Goal: Task Accomplishment & Management: Manage account settings

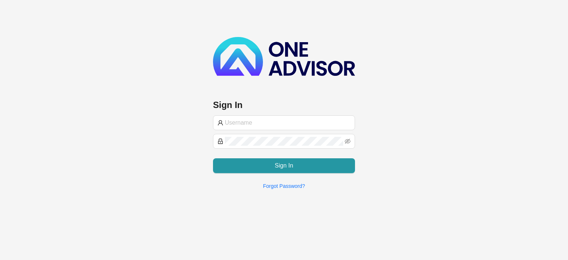
type input "[EMAIL_ADDRESS][DOMAIN_NAME]"
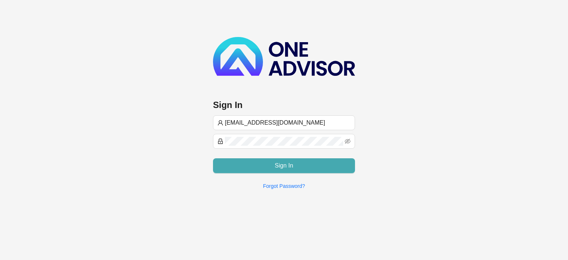
click at [276, 163] on span "Sign In" at bounding box center [284, 165] width 18 height 9
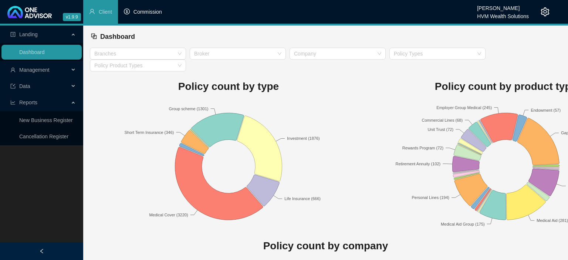
click at [155, 16] on li "Commission" at bounding box center [143, 12] width 50 height 24
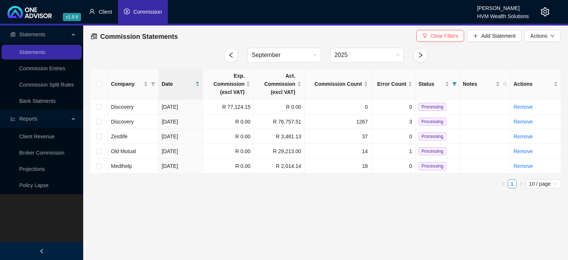
click at [104, 11] on span "Client" at bounding box center [105, 12] width 13 height 6
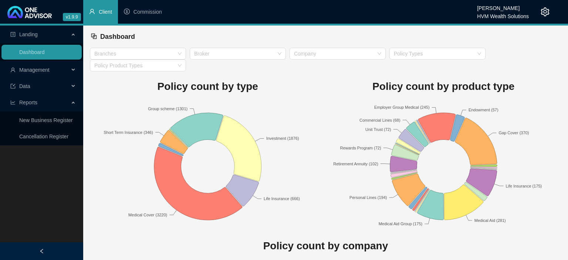
click at [35, 85] on span "Data" at bounding box center [39, 86] width 59 height 15
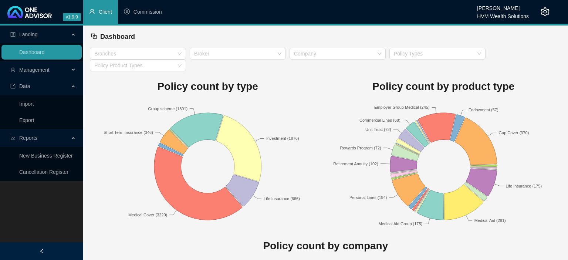
click at [30, 88] on span "Data" at bounding box center [24, 86] width 11 height 6
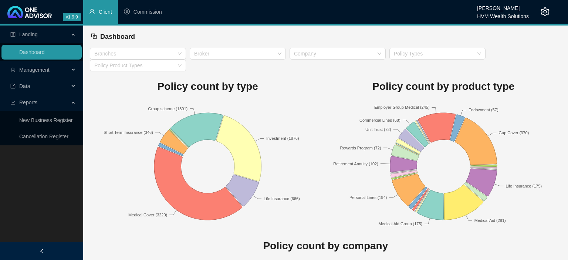
click at [36, 74] on span "Management" at bounding box center [39, 69] width 59 height 15
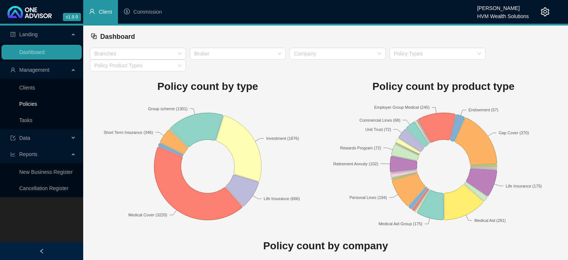
click at [33, 104] on link "Policies" at bounding box center [28, 104] width 18 height 6
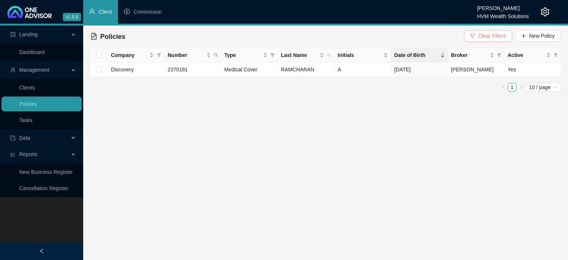
click at [481, 35] on span "Clear Filters" at bounding box center [492, 36] width 28 height 8
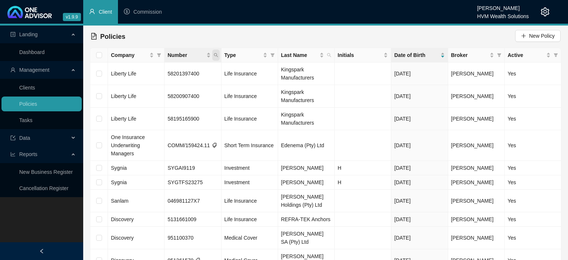
click at [216, 55] on icon "search" at bounding box center [216, 55] width 4 height 4
click at [177, 69] on input "text" at bounding box center [181, 71] width 69 height 12
click at [328, 57] on icon "search" at bounding box center [329, 55] width 4 height 4
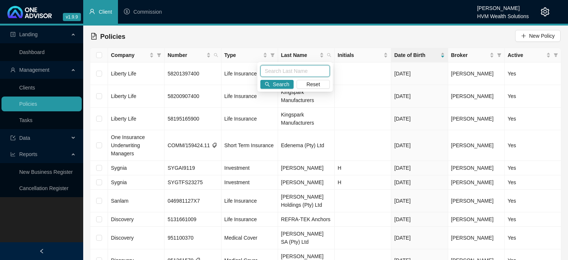
click at [293, 70] on input "text" at bounding box center [294, 71] width 69 height 12
type input "bicj"
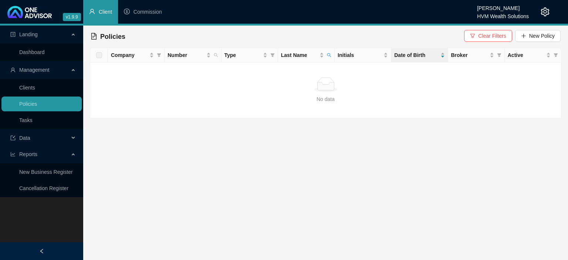
drag, startPoint x: 526, startPoint y: 35, endPoint x: 523, endPoint y: 115, distance: 79.5
click at [531, 115] on main "Policies Clear Filters New Policy Company Number Type Last Name Initials Date o…" at bounding box center [325, 72] width 471 height 93
click at [483, 35] on span "Clear Filters" at bounding box center [492, 36] width 28 height 8
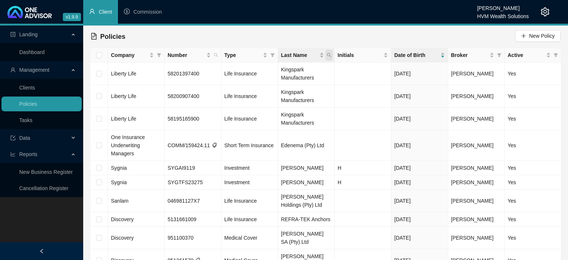
click at [331, 55] on icon "search" at bounding box center [329, 55] width 4 height 4
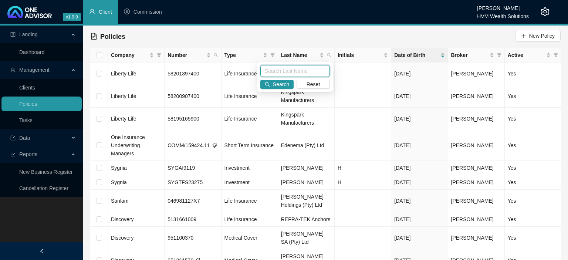
click at [290, 71] on input "text" at bounding box center [294, 71] width 69 height 12
type input "buck"
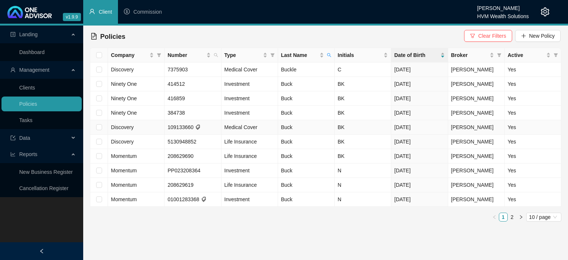
click at [318, 128] on td "Buck" at bounding box center [306, 127] width 57 height 14
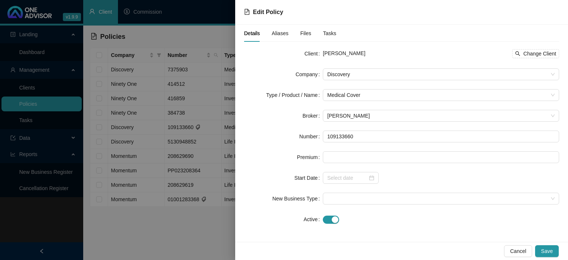
click at [191, 221] on div at bounding box center [284, 130] width 568 height 260
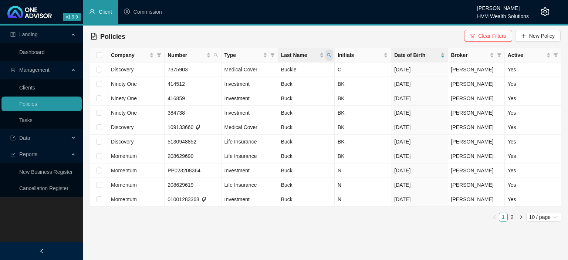
click at [327, 57] on icon "search" at bounding box center [329, 55] width 4 height 4
click at [469, 53] on span "Broker" at bounding box center [469, 55] width 37 height 8
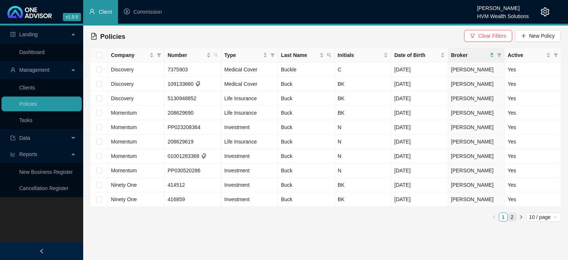
click at [512, 216] on link "2" at bounding box center [512, 217] width 8 height 8
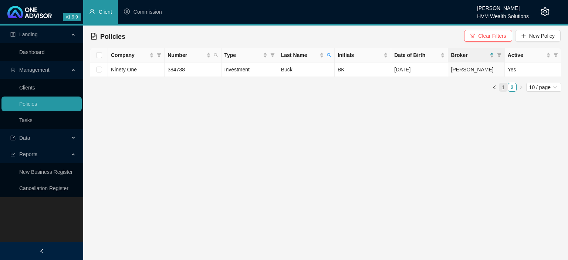
click at [504, 88] on link "1" at bounding box center [503, 87] width 8 height 8
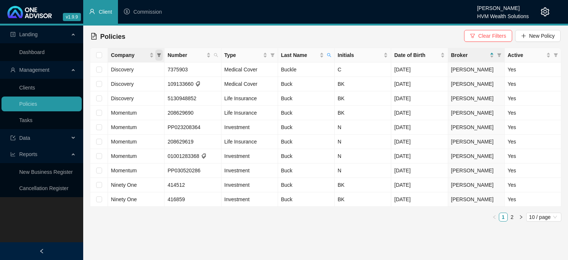
click at [159, 57] on icon "filter" at bounding box center [159, 55] width 4 height 4
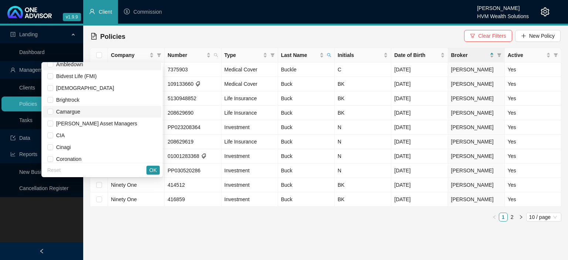
scroll to position [81, 0]
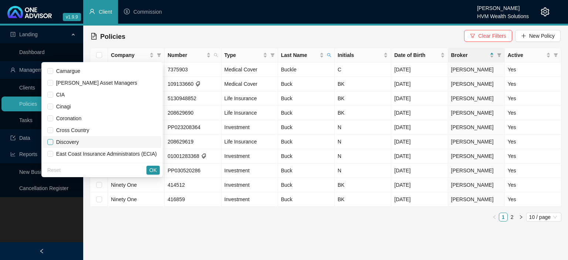
click at [53, 142] on input "checkbox" at bounding box center [50, 142] width 6 height 6
checkbox input "true"
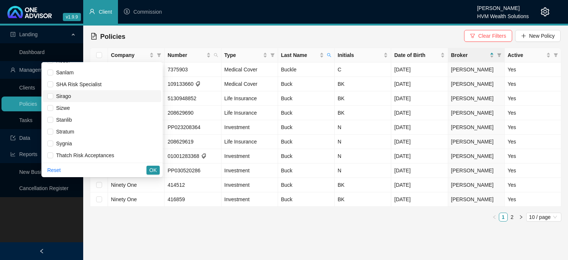
scroll to position [530, 0]
click at [53, 129] on input "checkbox" at bounding box center [50, 131] width 6 height 6
checkbox input "true"
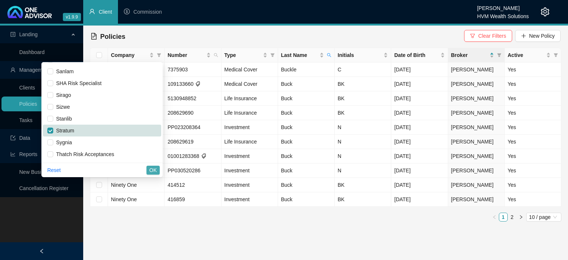
click at [149, 169] on button "OK" at bounding box center [152, 170] width 13 height 9
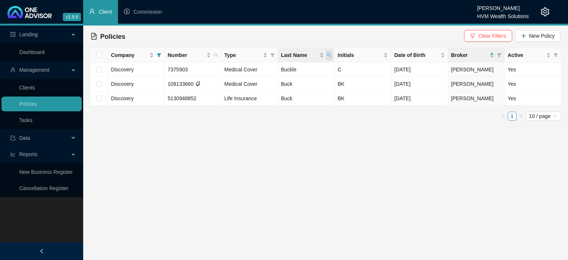
click at [329, 58] on span "Last Name" at bounding box center [328, 55] width 7 height 11
click at [317, 35] on div "Policies Clear Filters New Policy" at bounding box center [326, 36] width 470 height 16
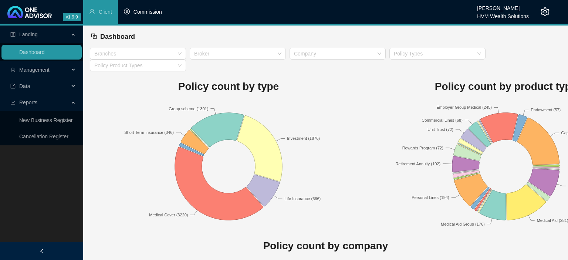
click at [151, 13] on span "Commission" at bounding box center [147, 12] width 28 height 6
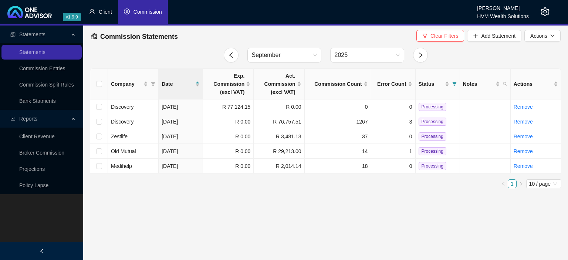
click at [106, 14] on span "Client" at bounding box center [105, 12] width 13 height 6
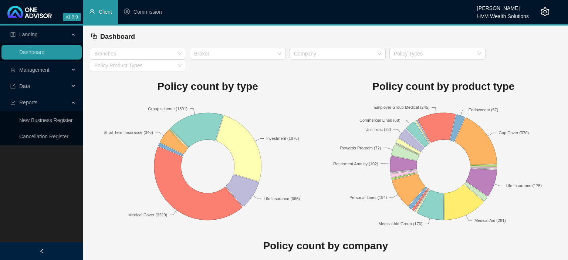
click at [33, 75] on span "Management" at bounding box center [39, 69] width 59 height 15
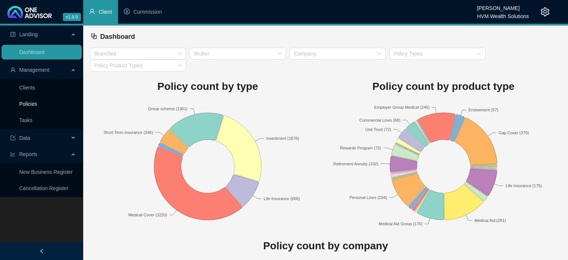
click at [29, 105] on link "Policies" at bounding box center [28, 104] width 18 height 6
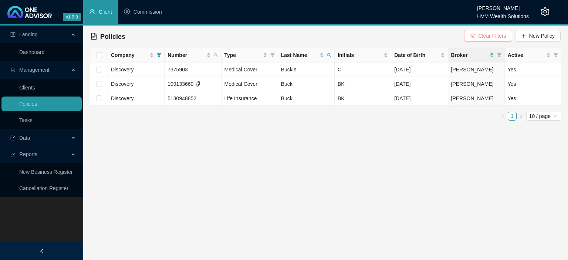
click at [481, 35] on span "Clear Filters" at bounding box center [492, 36] width 28 height 8
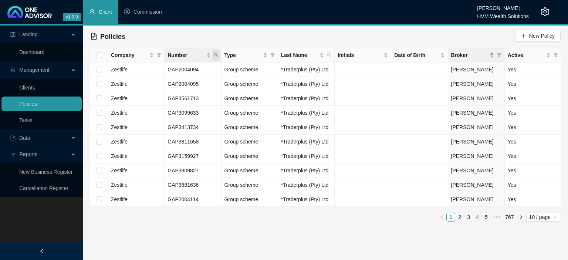
click at [215, 56] on icon "search" at bounding box center [216, 55] width 4 height 4
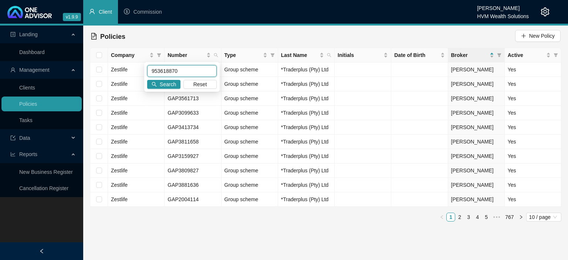
type input "953618870"
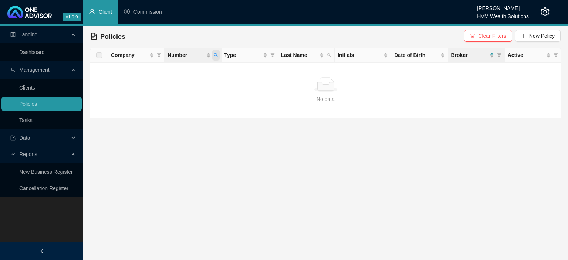
click at [215, 58] on span "Number" at bounding box center [215, 55] width 7 height 11
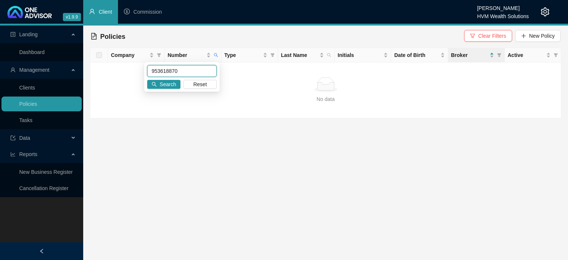
drag, startPoint x: 190, startPoint y: 73, endPoint x: 97, endPoint y: 72, distance: 93.5
click at [147, 72] on input "953618870" at bounding box center [181, 71] width 69 height 12
click at [193, 83] on button "Reset" at bounding box center [199, 84] width 33 height 9
click at [330, 55] on icon "search" at bounding box center [329, 55] width 4 height 4
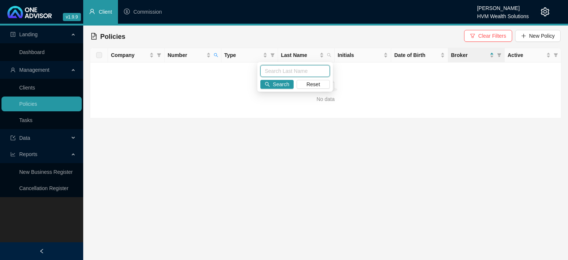
click at [301, 72] on input "text" at bounding box center [294, 71] width 69 height 12
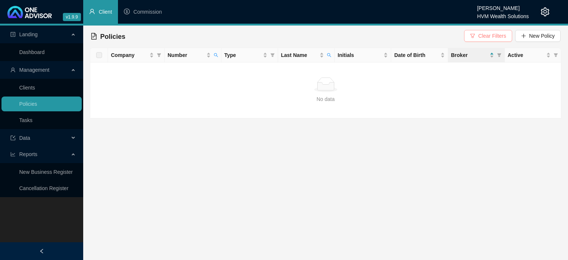
click at [492, 37] on span "Clear Filters" at bounding box center [492, 36] width 28 height 8
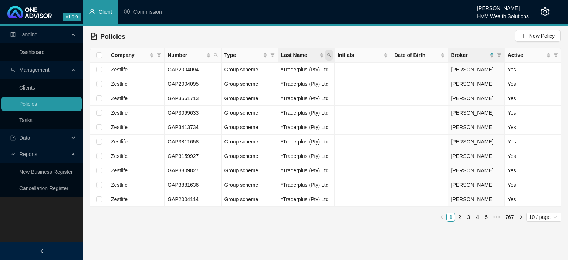
click at [331, 56] on icon "search" at bounding box center [329, 55] width 4 height 4
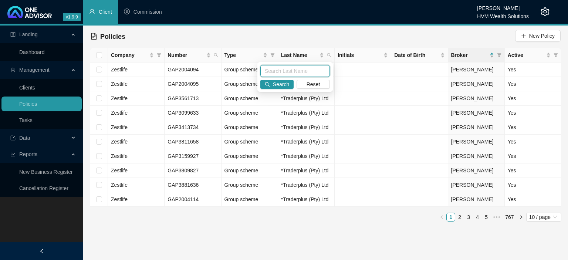
click at [293, 72] on input "text" at bounding box center [294, 71] width 69 height 12
type input "clark"
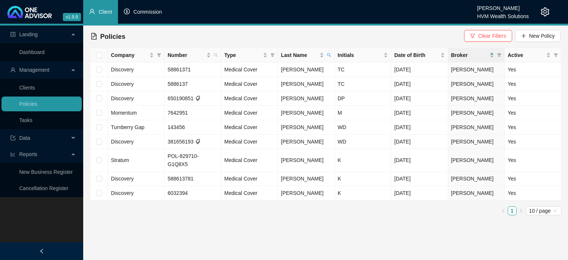
click at [143, 13] on span "Commission" at bounding box center [147, 12] width 28 height 6
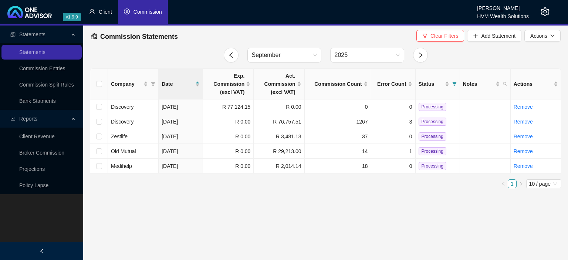
click at [103, 15] on span "Client" at bounding box center [105, 12] width 13 height 6
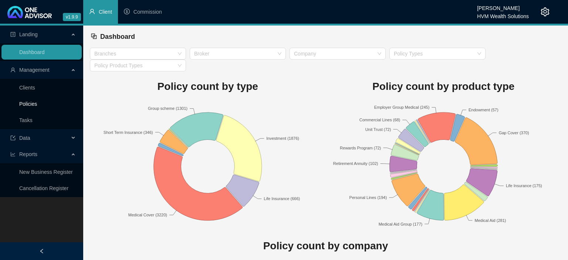
click at [30, 103] on link "Policies" at bounding box center [28, 104] width 18 height 6
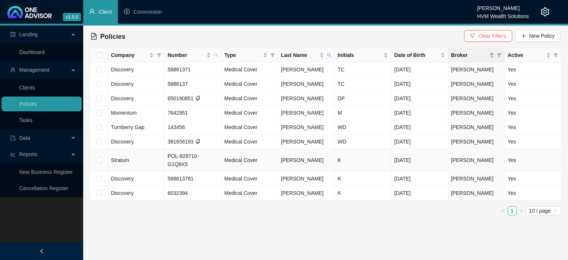
click at [192, 157] on span "POL-829710-G1Q8X5" at bounding box center [182, 160] width 31 height 14
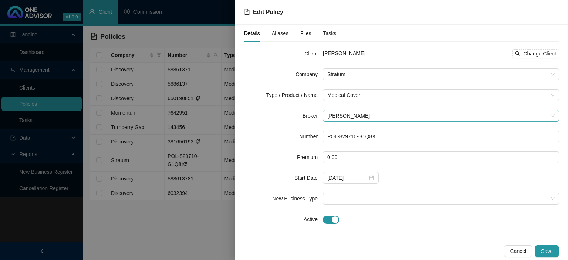
click at [347, 113] on span "[PERSON_NAME]" at bounding box center [440, 115] width 227 height 11
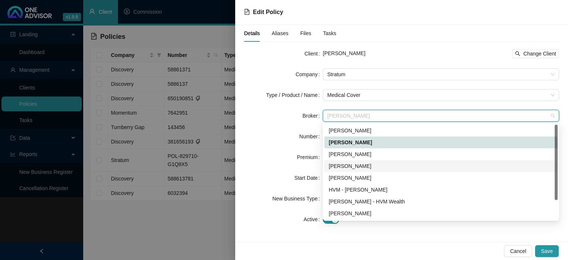
click at [347, 163] on div "[PERSON_NAME]" at bounding box center [441, 166] width 224 height 8
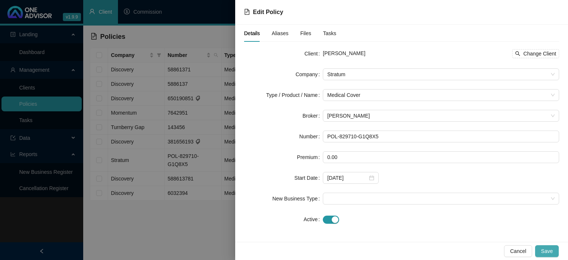
click at [552, 251] on span "Save" at bounding box center [547, 251] width 12 height 8
